Goal: Navigation & Orientation: Find specific page/section

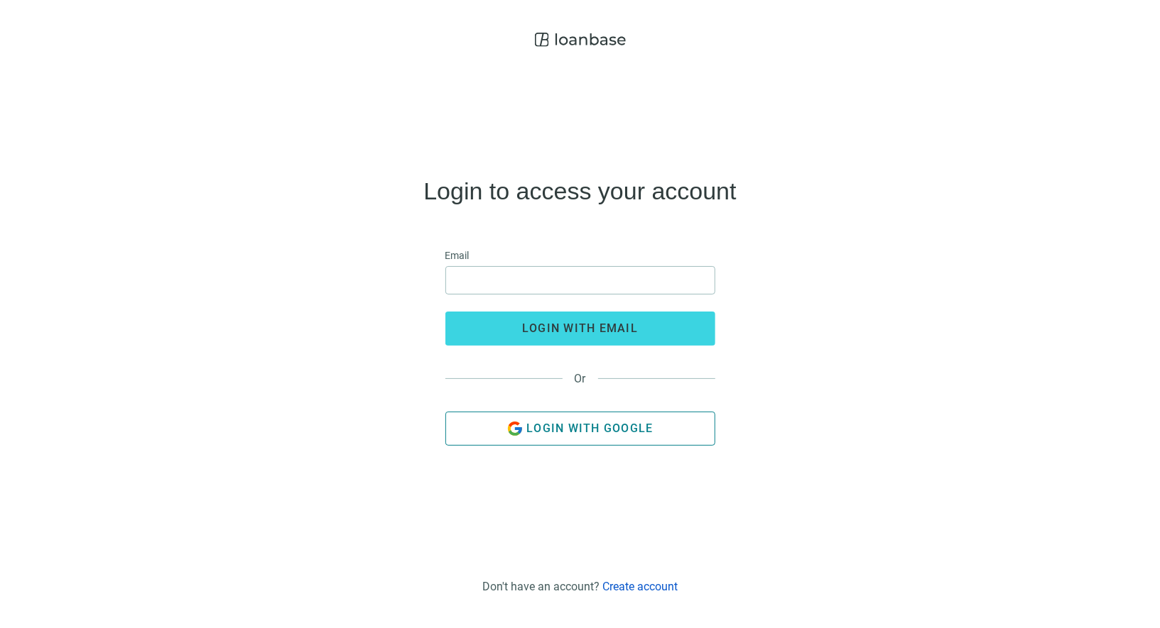
click at [616, 431] on span "Login with Google" at bounding box center [589, 428] width 126 height 13
